Goal: Navigation & Orientation: Find specific page/section

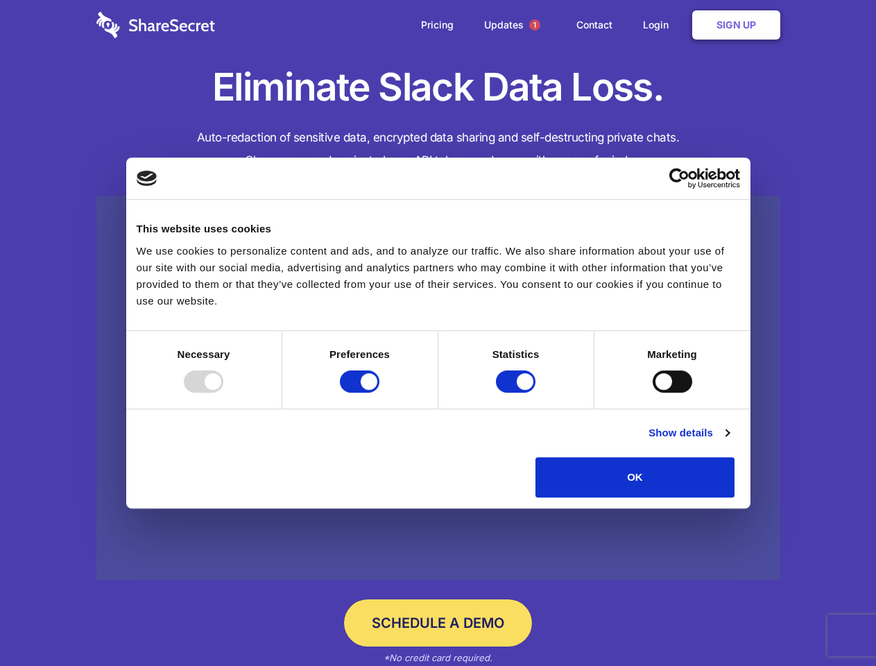
click at [223, 393] on div at bounding box center [204, 382] width 40 height 22
click at [380, 393] on input "Preferences" at bounding box center [360, 382] width 40 height 22
checkbox input "false"
click at [518, 393] on input "Statistics" at bounding box center [516, 382] width 40 height 22
checkbox input "false"
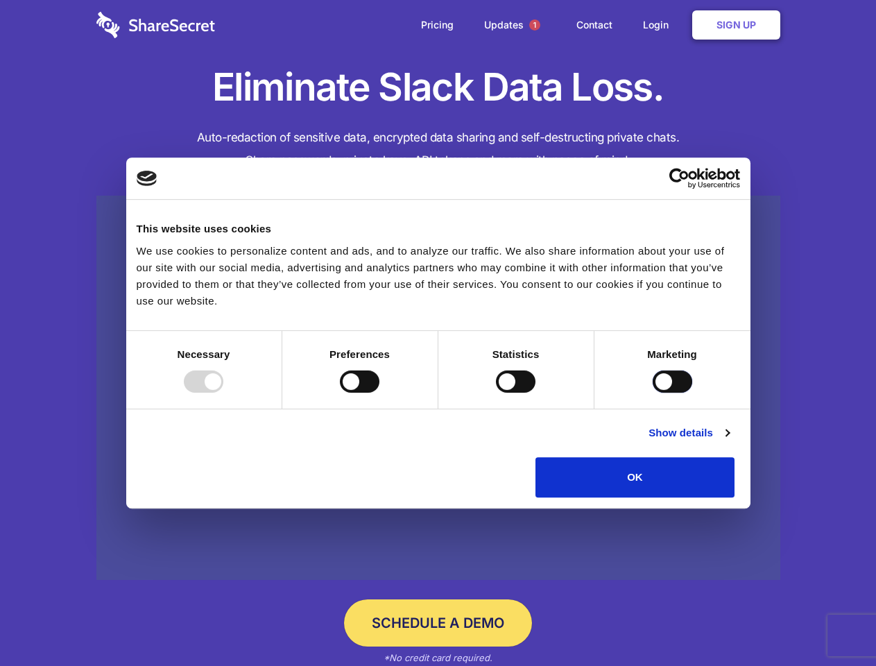
click at [653, 393] on input "Marketing" at bounding box center [673, 382] width 40 height 22
checkbox input "true"
click at [729, 441] on link "Show details" at bounding box center [689, 433] width 80 height 17
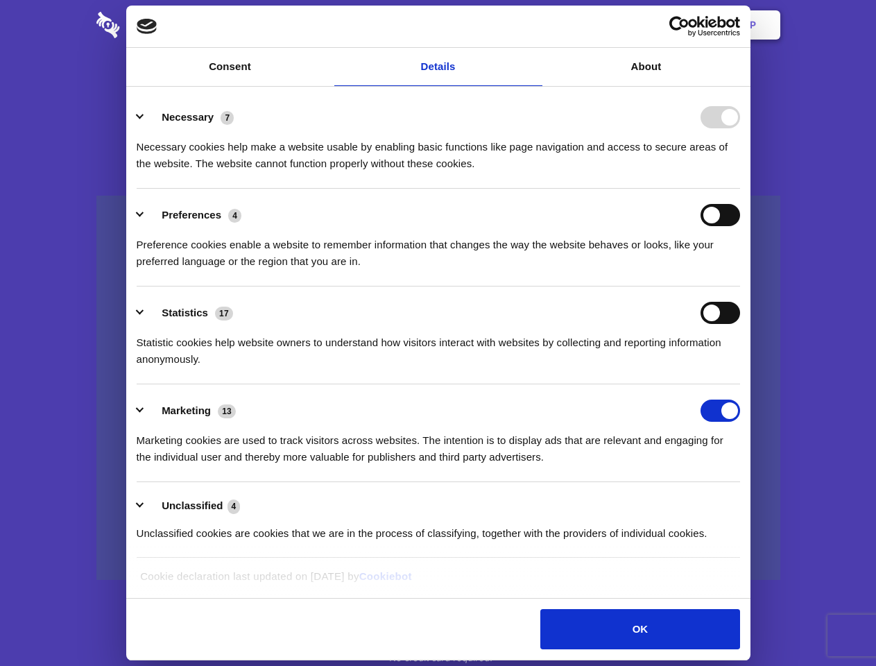
click at [740, 189] on li "Necessary 7 Necessary cookies help make a website usable by enabling basic func…" at bounding box center [439, 140] width 604 height 98
click at [534, 25] on span "1" at bounding box center [534, 24] width 11 height 11
